Goal: Obtain resource: Download file/media

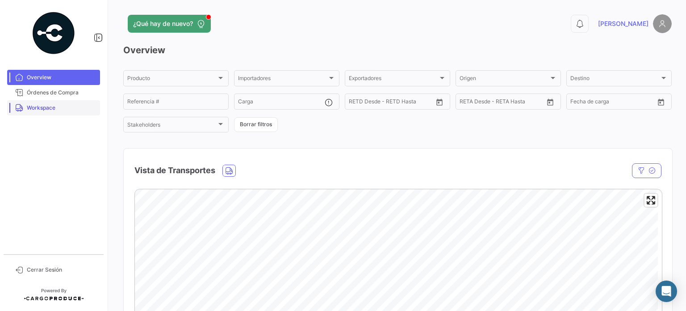
click at [53, 109] on span "Workspace" at bounding box center [62, 108] width 70 height 8
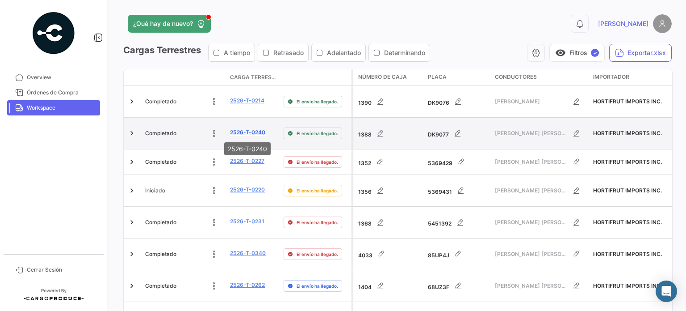
click at [250, 130] on link "2526-T-0240" at bounding box center [247, 132] width 35 height 8
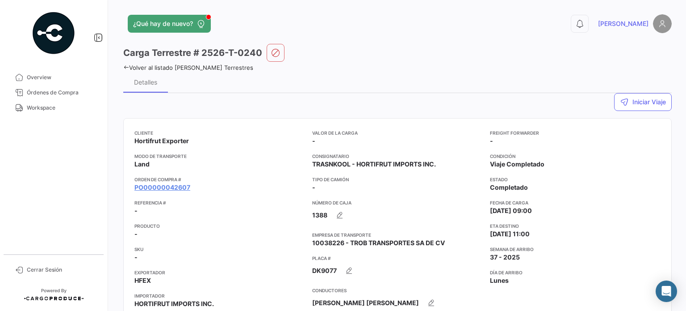
click at [161, 193] on div "Cliente Hortifrut Exporter Modo de Transporte Land Orden de Compra # PO00000042…" at bounding box center [219, 247] width 171 height 236
click at [163, 187] on link "PO00000042607" at bounding box center [162, 187] width 56 height 9
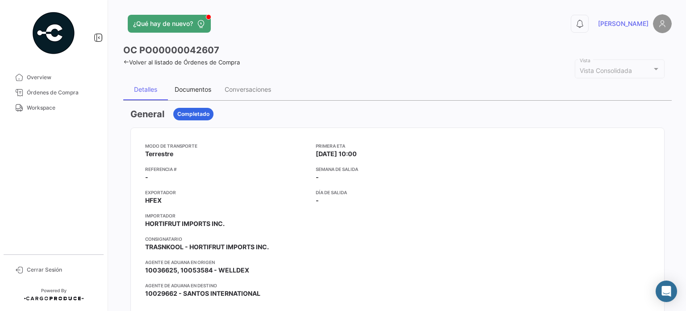
click at [203, 90] on div "Documentos" at bounding box center [193, 89] width 37 height 8
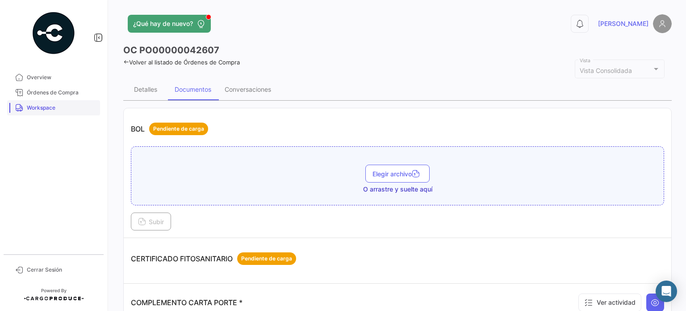
click at [60, 107] on span "Workspace" at bounding box center [62, 108] width 70 height 8
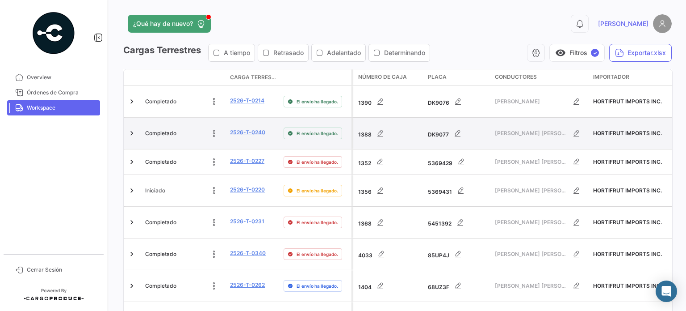
scroll to position [258, 0]
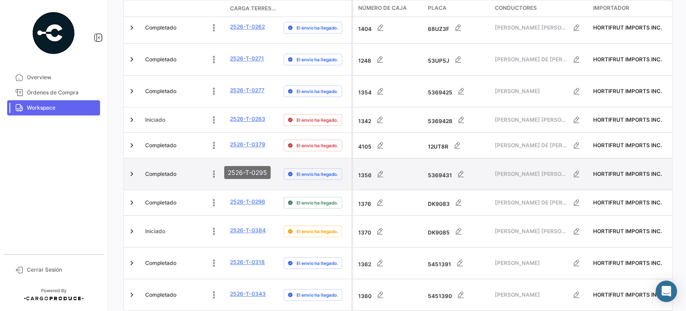
click at [243, 169] on link "2526-T-0295" at bounding box center [247, 173] width 35 height 8
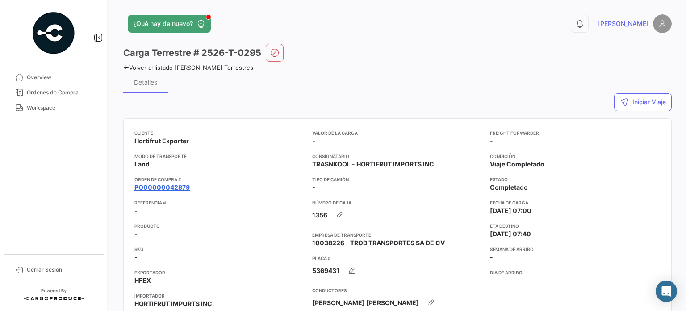
click at [154, 189] on link "PO00000042879" at bounding box center [161, 187] width 55 height 9
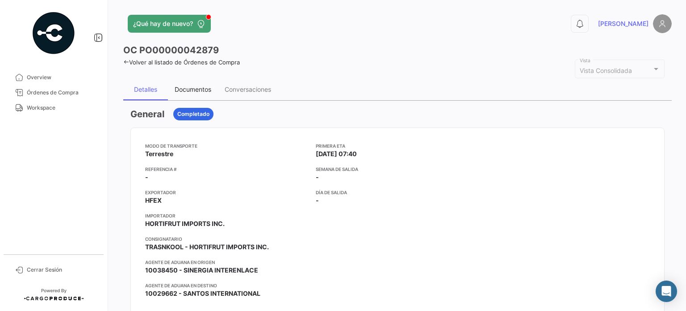
click at [190, 91] on div "Documentos" at bounding box center [193, 89] width 37 height 8
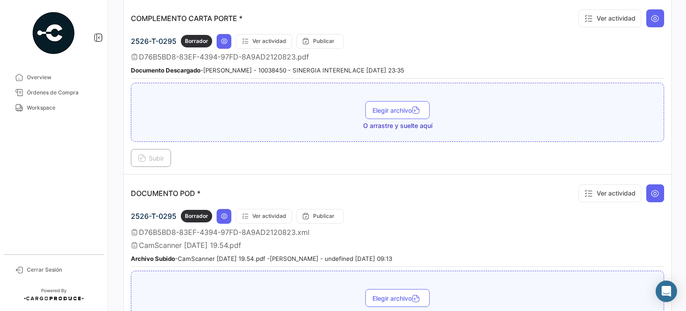
scroll to position [298, 0]
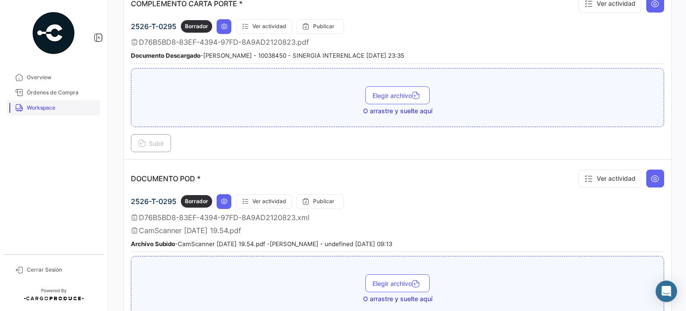
click at [38, 101] on link "Workspace" at bounding box center [53, 107] width 93 height 15
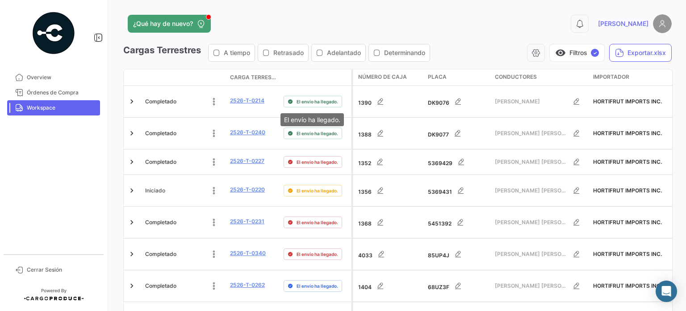
scroll to position [283, 0]
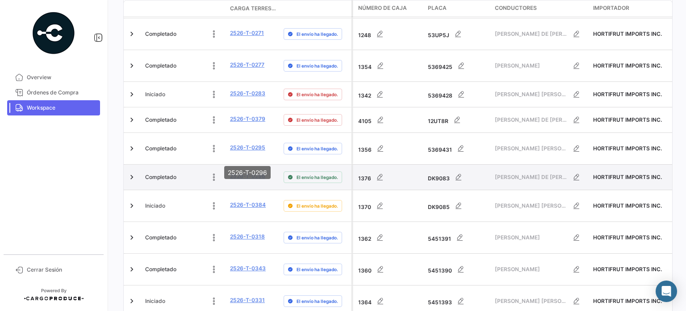
click at [252, 172] on link "2526-T-0296" at bounding box center [247, 176] width 35 height 8
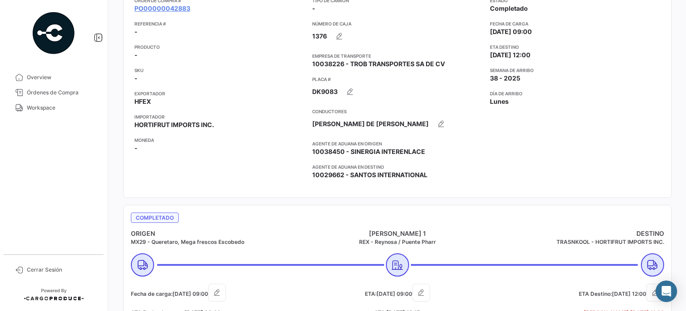
scroll to position [45, 0]
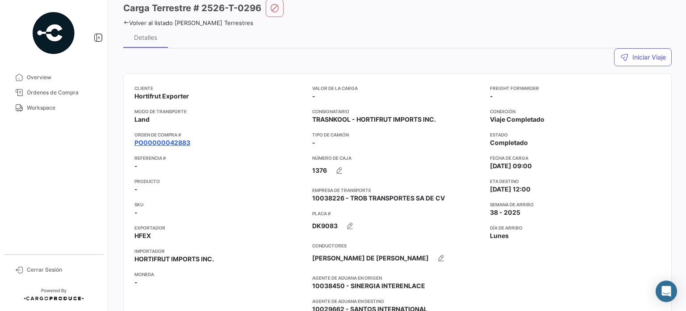
click at [173, 141] on link "PO00000042883" at bounding box center [162, 142] width 56 height 9
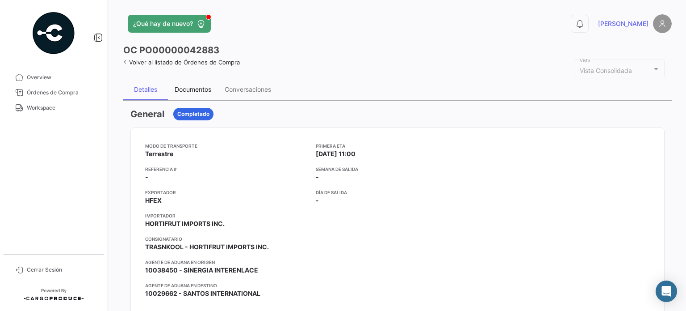
click at [201, 90] on div "Documentos" at bounding box center [193, 89] width 37 height 8
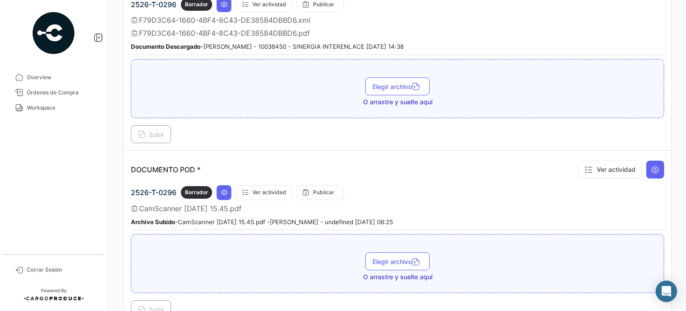
scroll to position [388, 0]
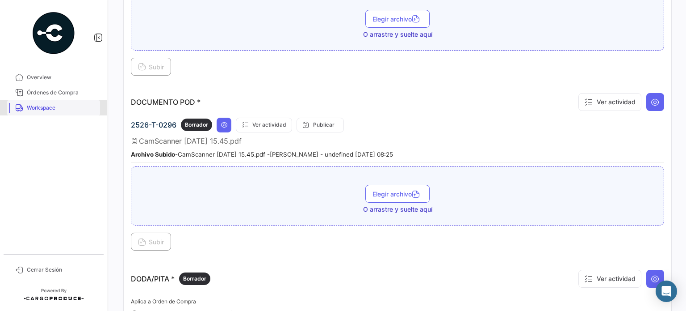
click at [47, 112] on link "Workspace" at bounding box center [53, 107] width 93 height 15
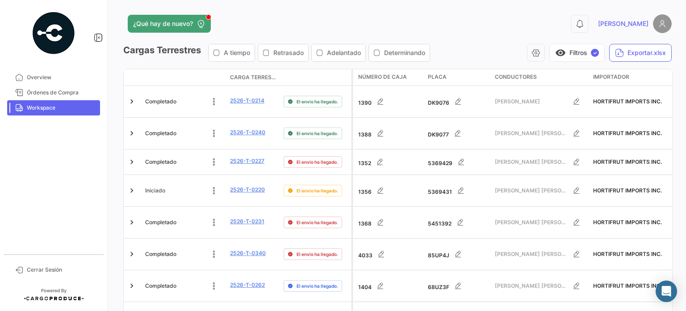
scroll to position [470, 0]
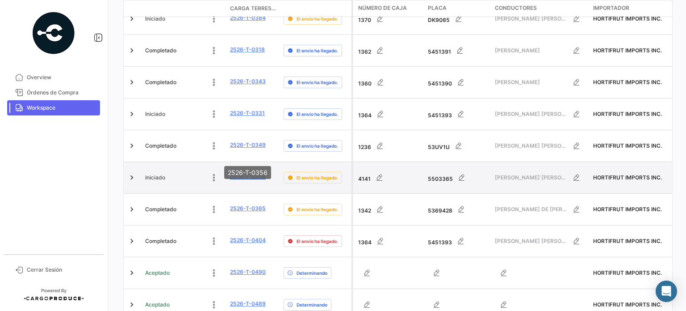
click at [256, 172] on link "2526-T-0356" at bounding box center [248, 176] width 36 height 8
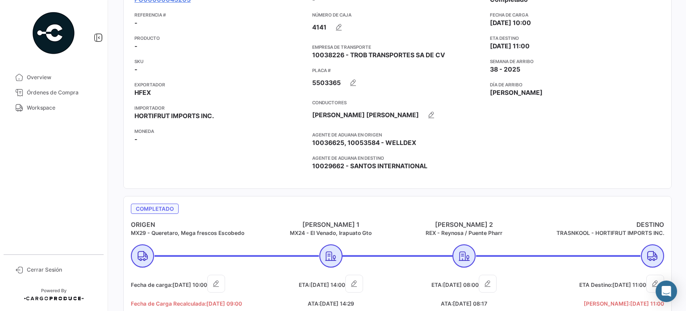
scroll to position [89, 0]
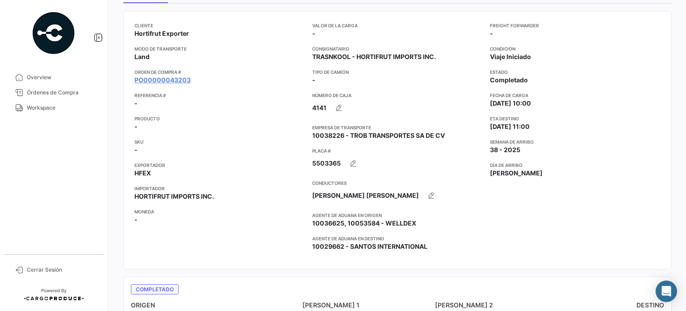
click at [167, 85] on div "Cliente Hortifrut Exporter Modo de Transporte Land Orden de Compra # PO00000043…" at bounding box center [219, 140] width 171 height 236
click at [168, 82] on link "PO00000043203" at bounding box center [162, 80] width 56 height 9
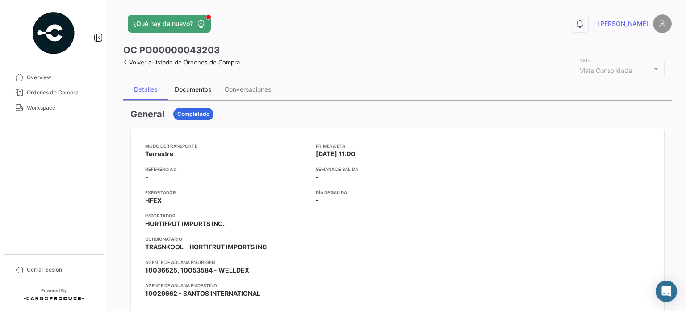
click at [198, 90] on div "Documentos" at bounding box center [193, 89] width 37 height 8
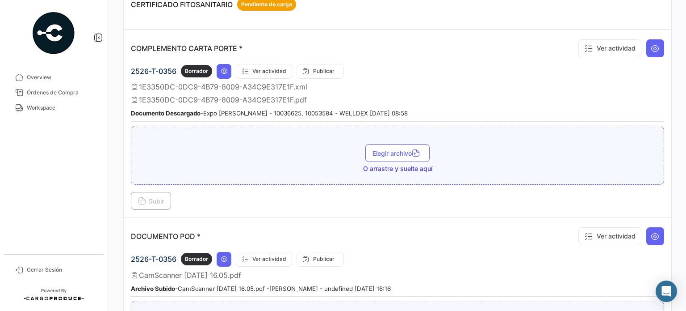
scroll to position [343, 0]
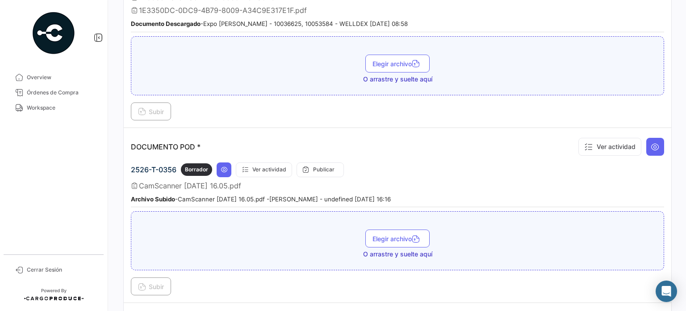
click at [55, 108] on span "Workspace" at bounding box center [62, 108] width 70 height 8
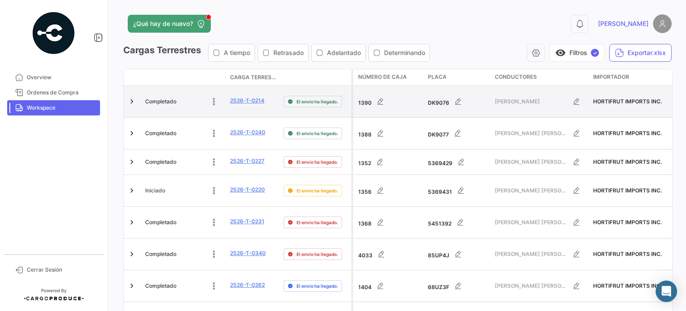
scroll to position [502, 0]
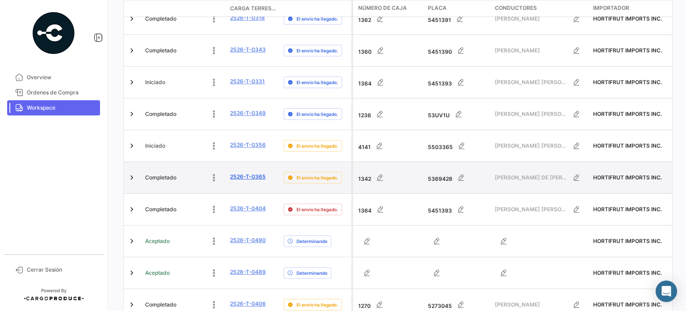
click at [255, 172] on link "2526-T-0365" at bounding box center [248, 176] width 36 height 8
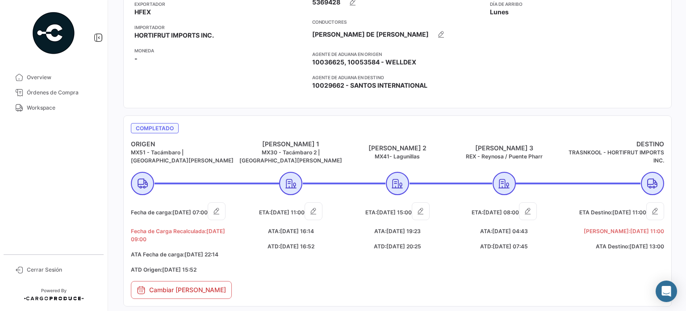
scroll to position [134, 0]
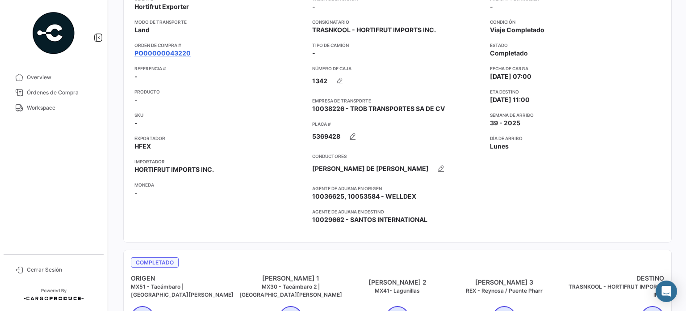
click at [169, 55] on link "PO00000043220" at bounding box center [162, 53] width 56 height 9
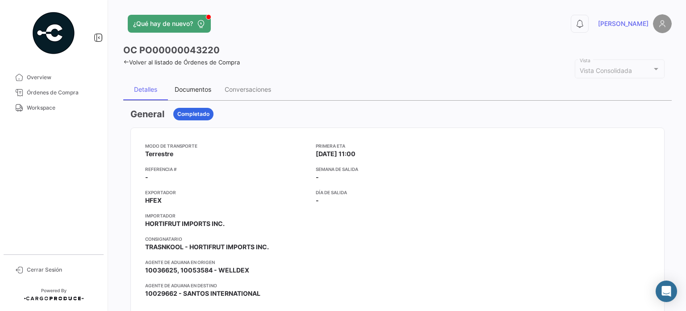
click at [191, 85] on div "Documentos" at bounding box center [193, 89] width 37 height 8
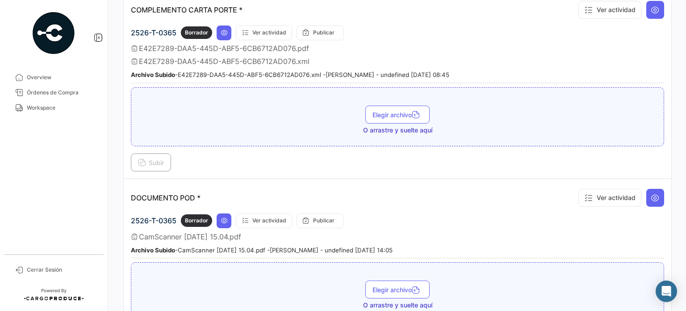
scroll to position [357, 0]
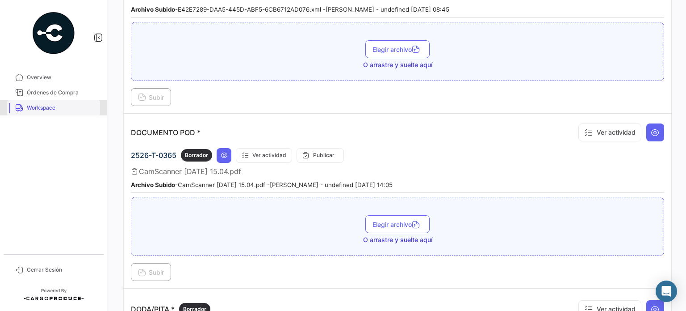
click at [55, 109] on span "Workspace" at bounding box center [62, 108] width 70 height 8
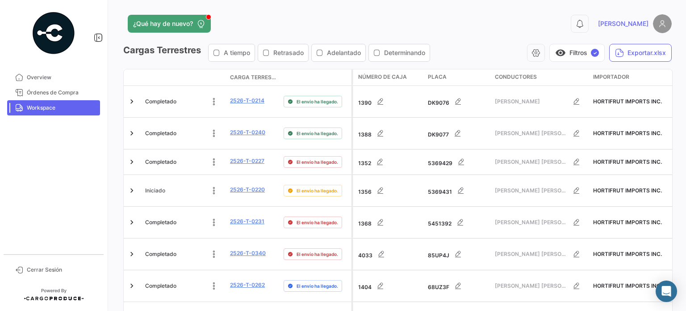
scroll to position [533, 0]
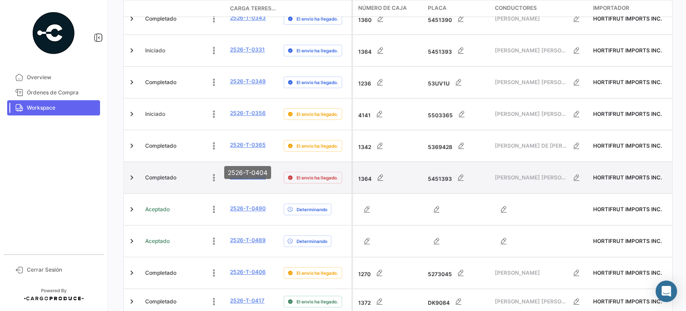
click at [255, 172] on link "2526-T-0404" at bounding box center [248, 176] width 36 height 8
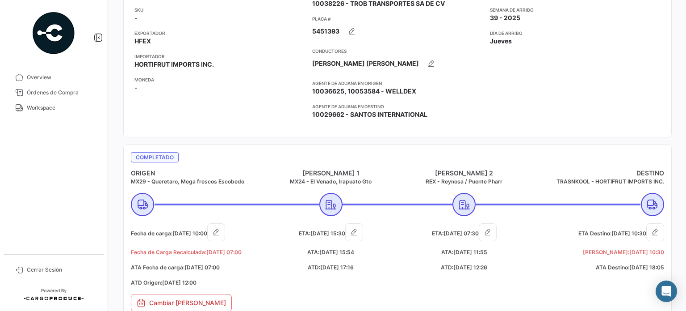
scroll to position [179, 0]
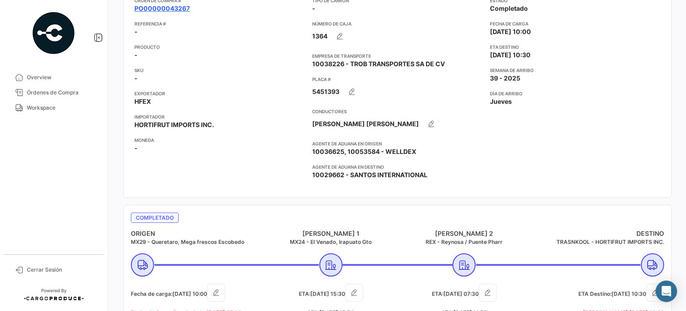
click at [180, 10] on link "PO00000043267" at bounding box center [161, 8] width 55 height 9
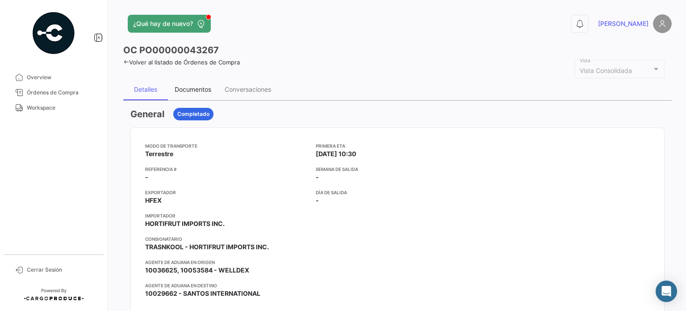
click at [193, 84] on div "Documentos" at bounding box center [193, 89] width 50 height 21
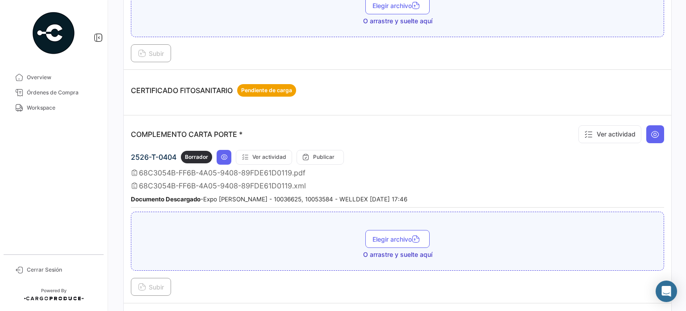
scroll to position [45, 0]
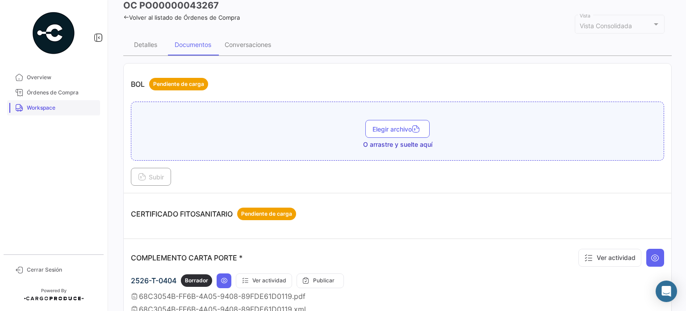
click at [50, 112] on link "Workspace" at bounding box center [53, 107] width 93 height 15
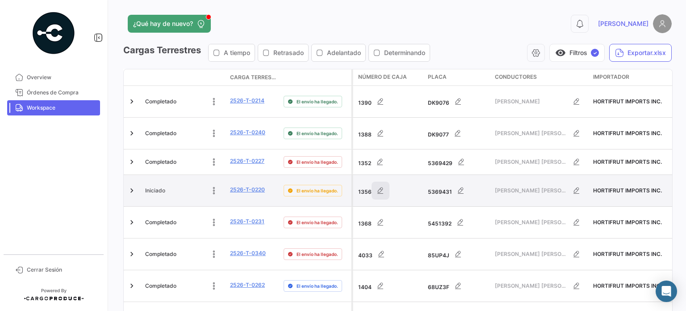
scroll to position [628, 0]
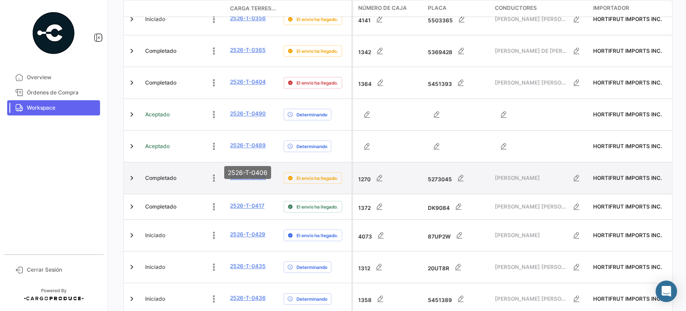
click at [250, 173] on link "2526-T-0406" at bounding box center [248, 177] width 36 height 8
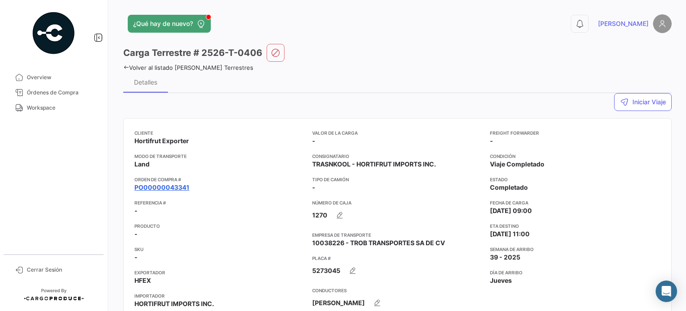
click at [183, 187] on link "PO00000043341" at bounding box center [161, 187] width 55 height 9
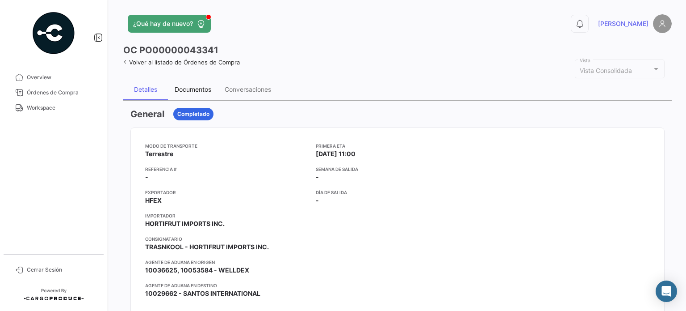
click at [205, 90] on div "Documentos" at bounding box center [193, 89] width 37 height 8
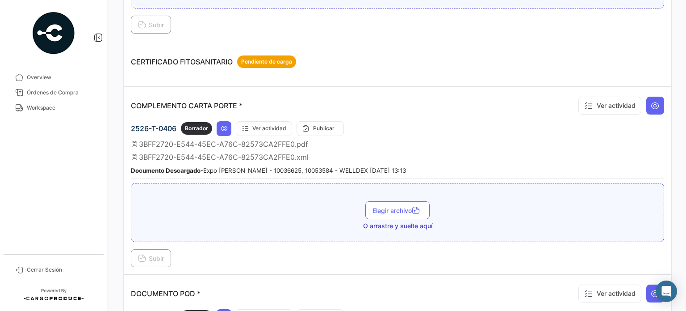
scroll to position [164, 0]
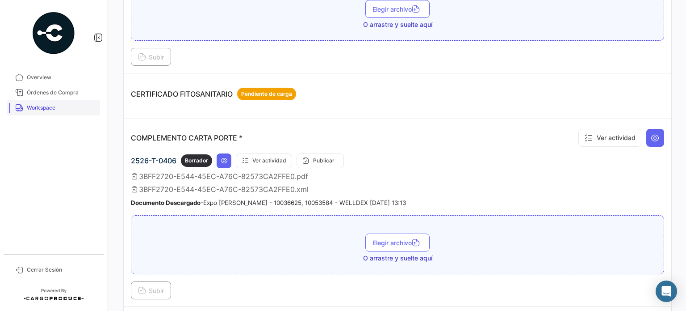
click at [43, 107] on span "Workspace" at bounding box center [62, 108] width 70 height 8
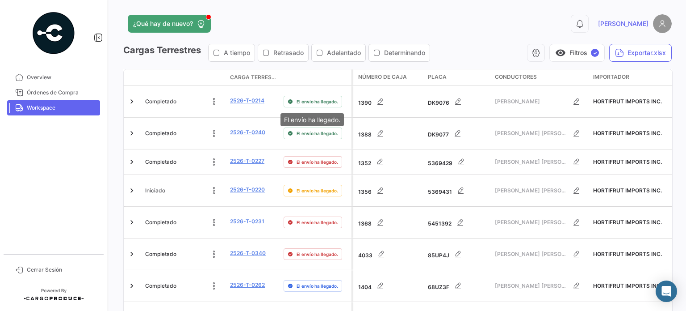
scroll to position [657, 0]
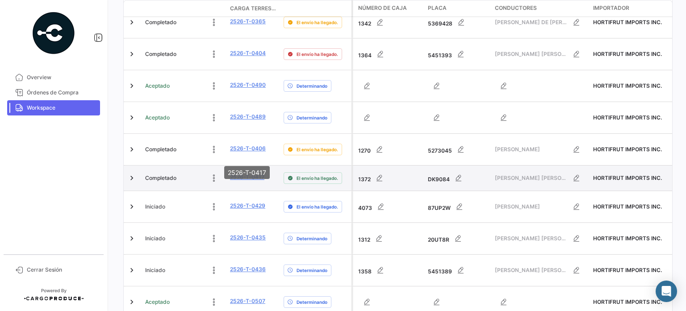
click at [239, 160] on mat-tooltip-component "2526-T-0417" at bounding box center [247, 172] width 58 height 25
click at [260, 173] on link "2526-T-0417" at bounding box center [247, 177] width 34 height 8
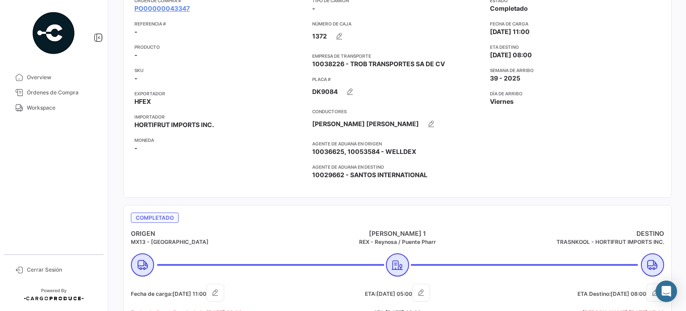
scroll to position [89, 0]
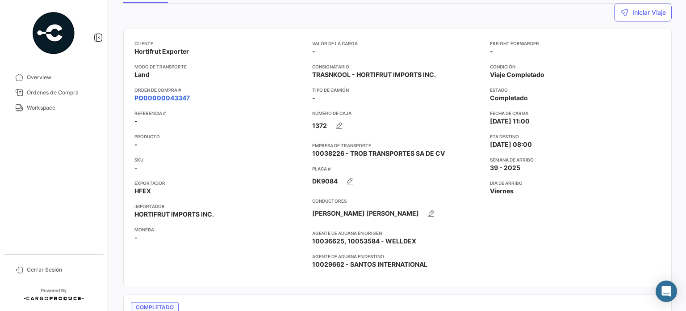
click at [175, 101] on div "Cliente Hortifrut Exporter Modo de Transporte Land Orden de Compra # PO00000043…" at bounding box center [219, 158] width 171 height 236
click at [176, 97] on link "PO00000043347" at bounding box center [161, 97] width 55 height 9
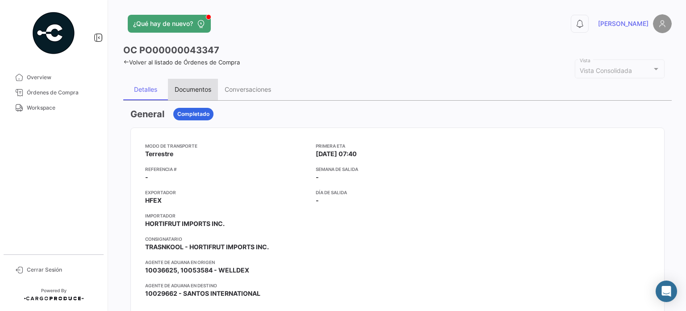
click at [198, 89] on div "Documentos" at bounding box center [193, 89] width 37 height 8
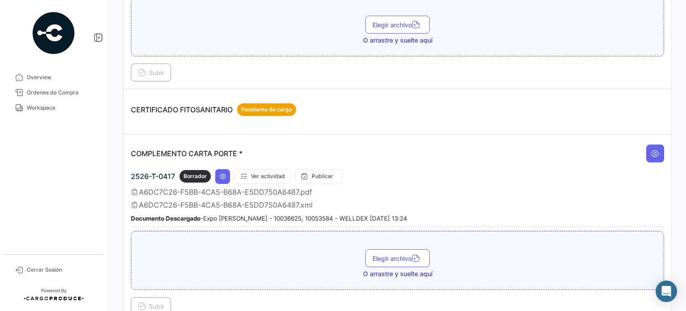
scroll to position [45, 0]
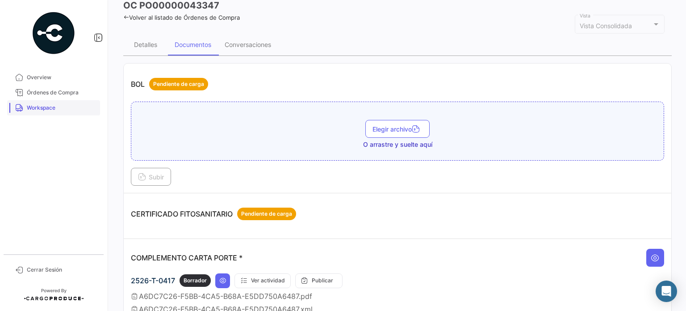
click at [61, 103] on link "Workspace" at bounding box center [53, 107] width 93 height 15
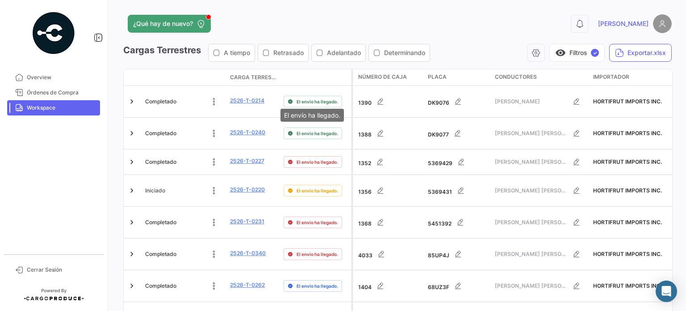
scroll to position [717, 0]
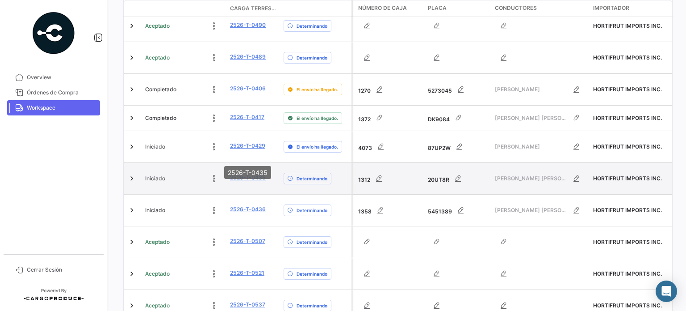
click at [256, 173] on link "2526-T-0435" at bounding box center [248, 177] width 36 height 8
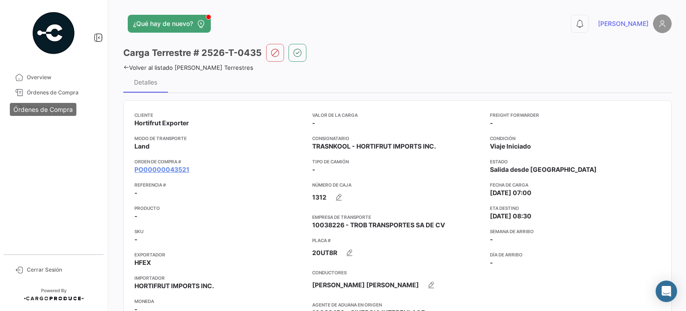
click at [33, 107] on div "Órdenes de Compra" at bounding box center [43, 109] width 67 height 13
click at [45, 108] on span "Workspace" at bounding box center [62, 108] width 70 height 8
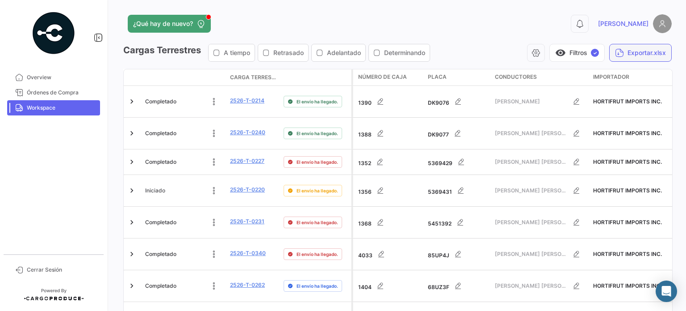
click at [622, 51] on button "Exportar.xlsx" at bounding box center [640, 53] width 63 height 18
